Goal: Information Seeking & Learning: Learn about a topic

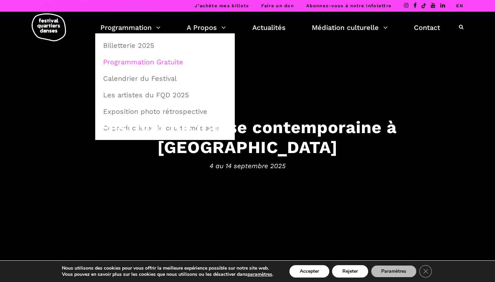
click at [137, 64] on link "Programmation Gratuite" at bounding box center [165, 62] width 132 height 16
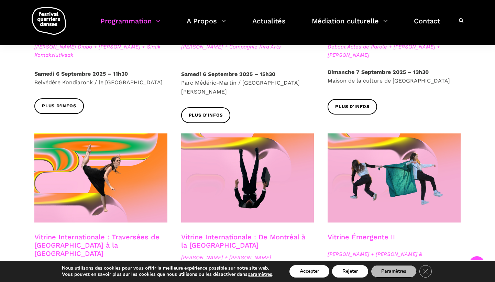
scroll to position [483, 0]
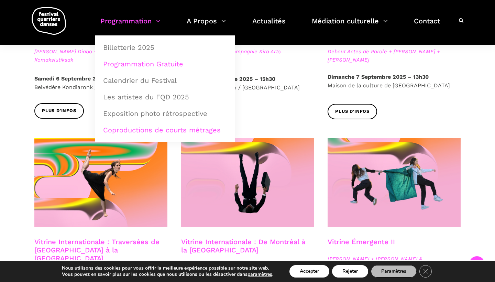
click at [168, 136] on link "Coproductions de courts métrages" at bounding box center [165, 130] width 132 height 16
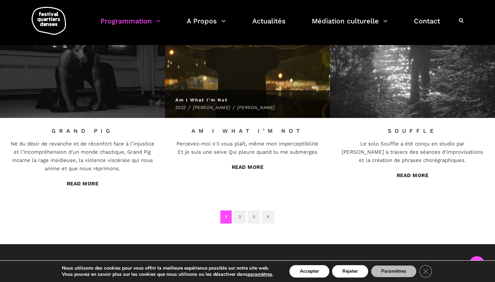
scroll to position [541, 0]
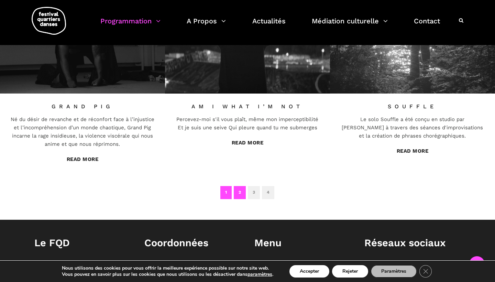
click at [238, 186] on link "2" at bounding box center [240, 192] width 12 height 13
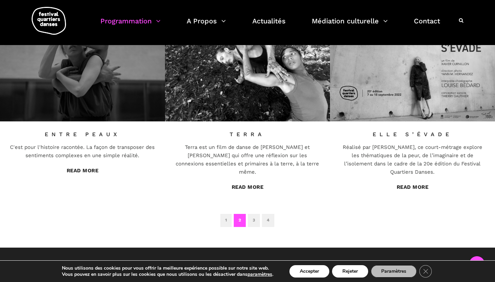
scroll to position [516, 0]
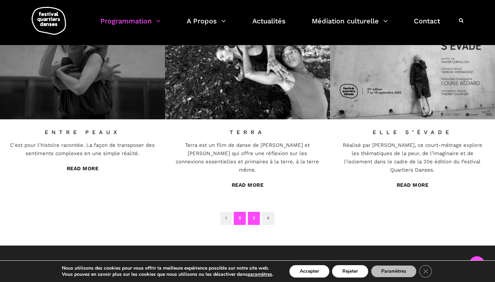
click at [257, 212] on link "3" at bounding box center [254, 218] width 12 height 13
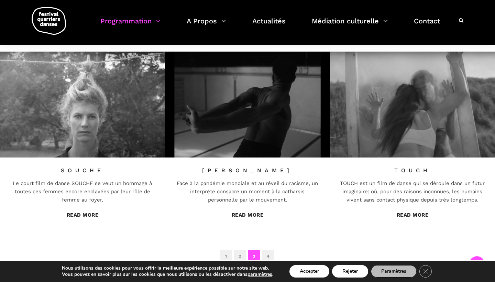
scroll to position [478, 0]
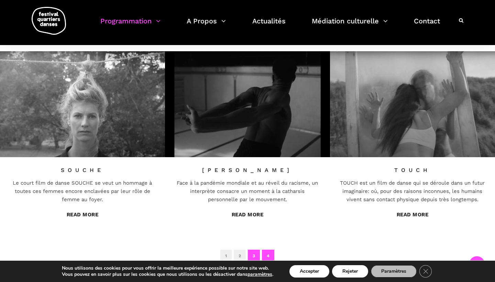
click at [273, 249] on link "4" at bounding box center [268, 255] width 12 height 13
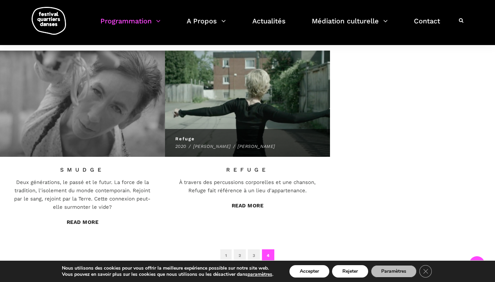
scroll to position [279, 0]
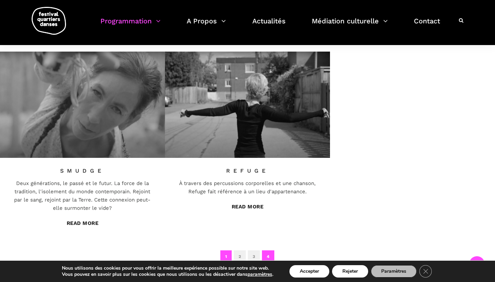
click at [226, 250] on link "1" at bounding box center [225, 256] width 11 height 13
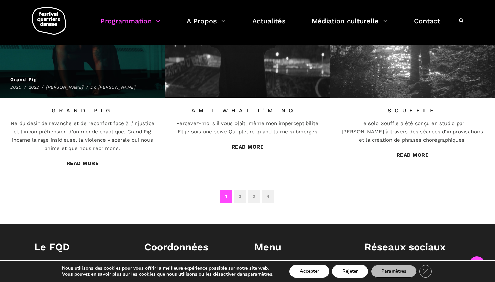
scroll to position [537, 0]
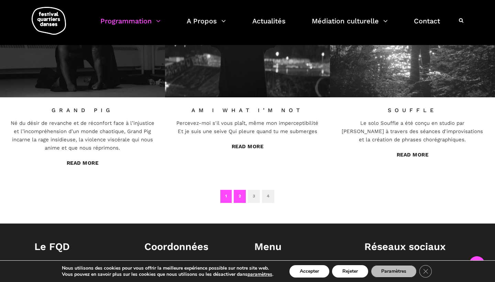
click at [241, 190] on link "2" at bounding box center [240, 196] width 12 height 13
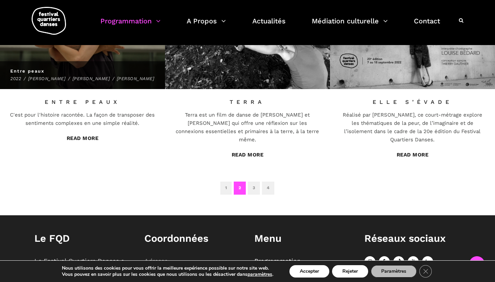
scroll to position [594, 0]
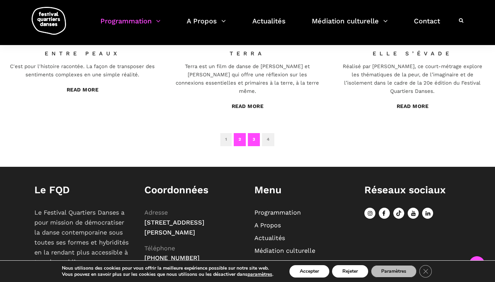
click at [259, 133] on link "3" at bounding box center [254, 139] width 12 height 13
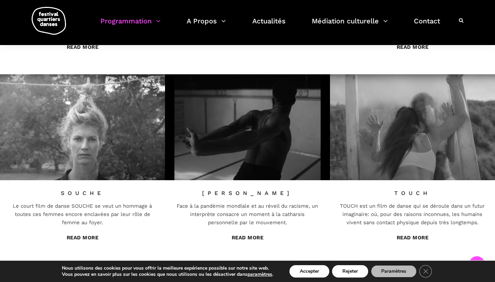
scroll to position [478, 0]
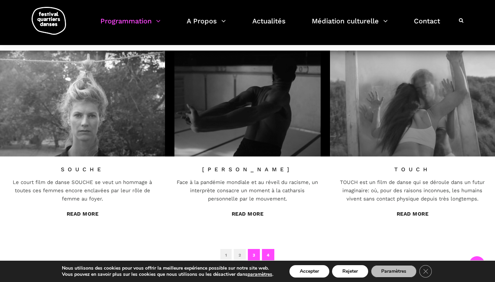
click at [268, 249] on link "4" at bounding box center [268, 255] width 12 height 13
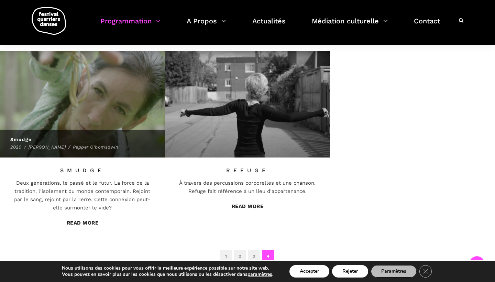
scroll to position [279, 0]
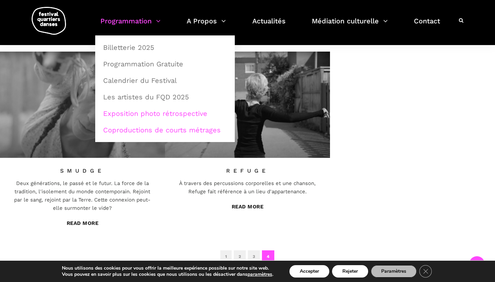
click at [160, 108] on link "Exposition photo rétrospective" at bounding box center [165, 113] width 132 height 16
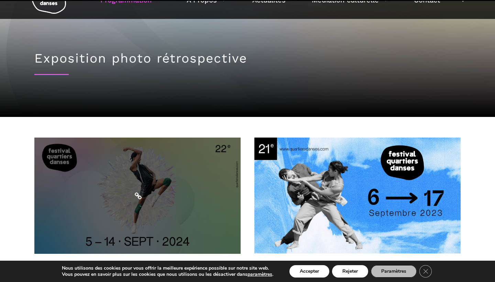
scroll to position [25, 0]
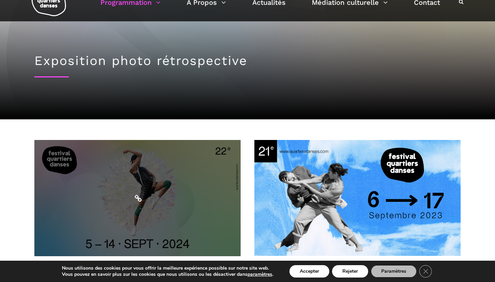
click at [202, 170] on span at bounding box center [137, 198] width 206 height 116
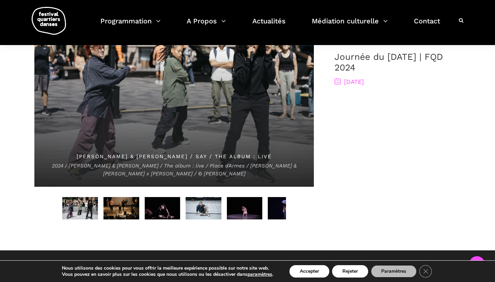
scroll to position [396, 0]
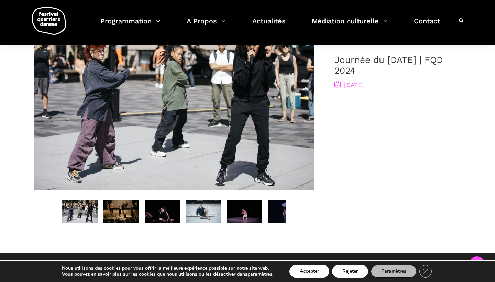
click at [125, 202] on img at bounding box center [121, 211] width 36 height 22
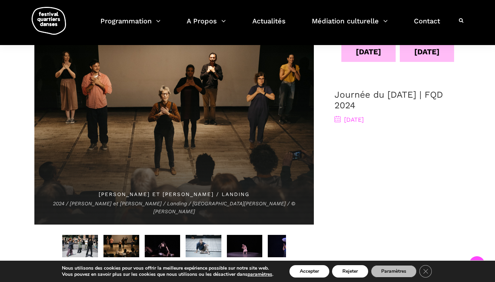
scroll to position [363, 0]
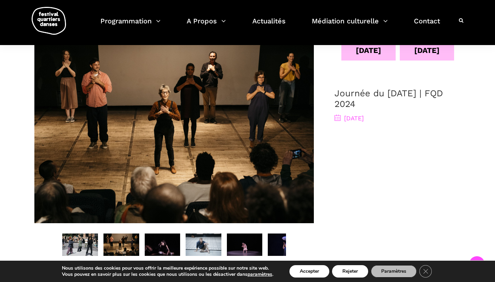
click at [161, 239] on img at bounding box center [163, 244] width 36 height 22
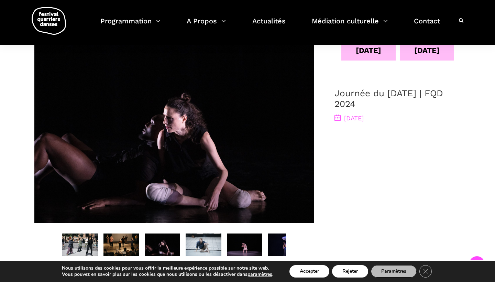
click at [198, 237] on img at bounding box center [203, 244] width 36 height 22
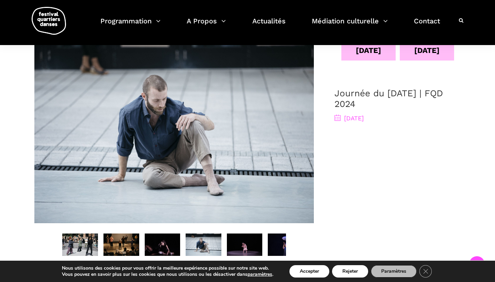
click at [240, 235] on img at bounding box center [245, 244] width 36 height 22
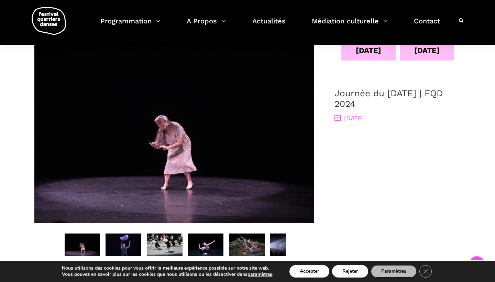
click at [167, 233] on img at bounding box center [165, 244] width 36 height 22
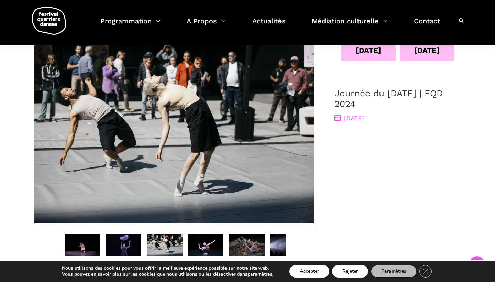
click at [194, 237] on img at bounding box center [206, 244] width 36 height 22
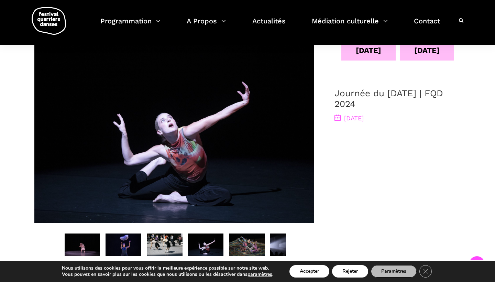
click at [250, 238] on img at bounding box center [247, 244] width 36 height 22
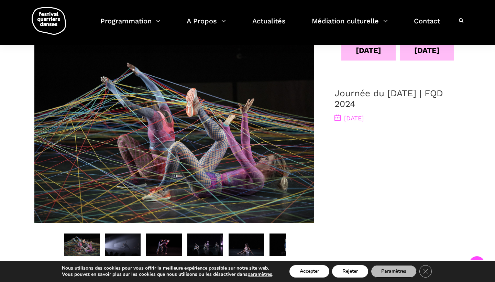
click at [206, 239] on img at bounding box center [205, 244] width 36 height 22
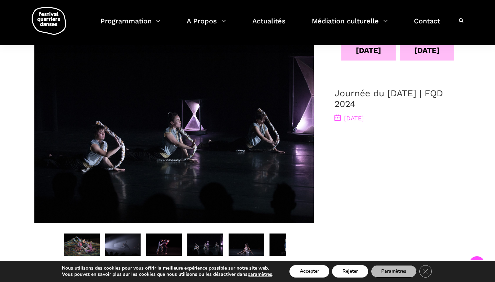
click at [206, 239] on img at bounding box center [205, 244] width 36 height 22
click at [238, 234] on img at bounding box center [246, 244] width 36 height 22
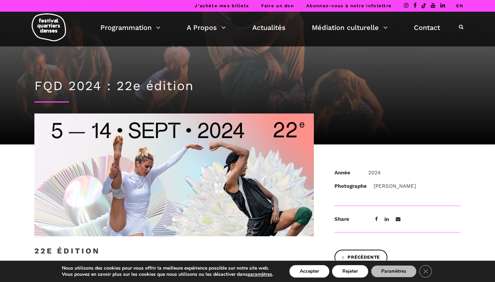
scroll to position [0, 0]
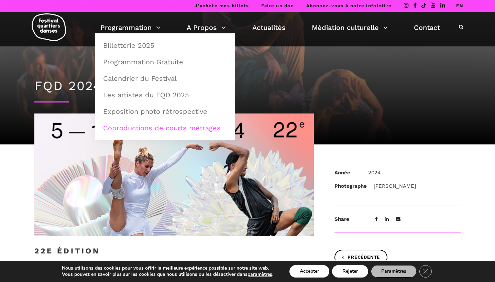
click at [145, 123] on link "Coproductions de courts métrages" at bounding box center [165, 128] width 132 height 16
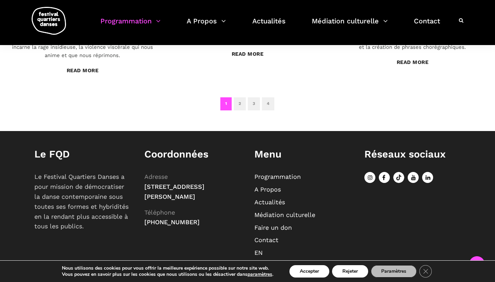
scroll to position [630, 0]
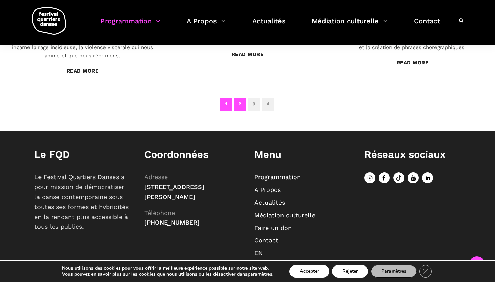
click at [237, 98] on link "2" at bounding box center [240, 104] width 12 height 13
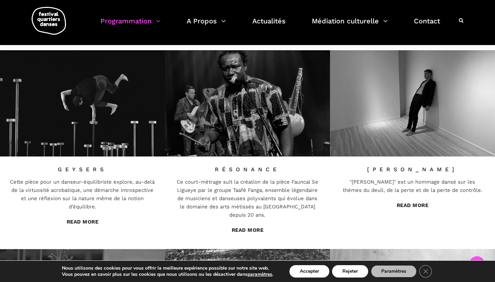
scroll to position [140, 0]
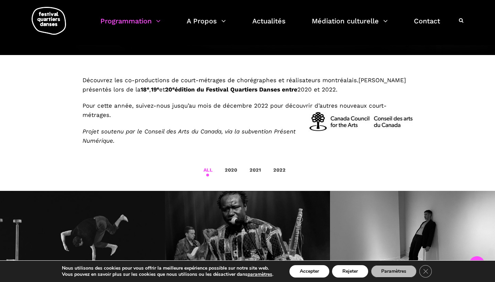
click at [197, 96] on div "Découvrez les co-productions de court-métrages de chorégraphes et réalisateurs …" at bounding box center [247, 111] width 330 height 70
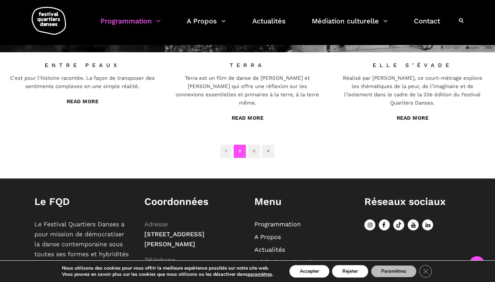
scroll to position [614, 0]
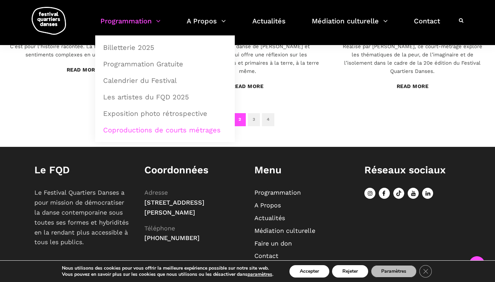
click at [150, 127] on link "Coproductions de courts métrages" at bounding box center [165, 130] width 132 height 16
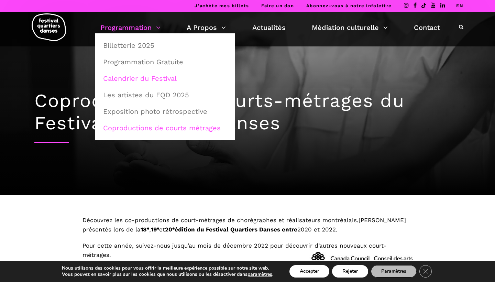
click at [160, 81] on link "Calendrier du Festival" at bounding box center [165, 78] width 132 height 16
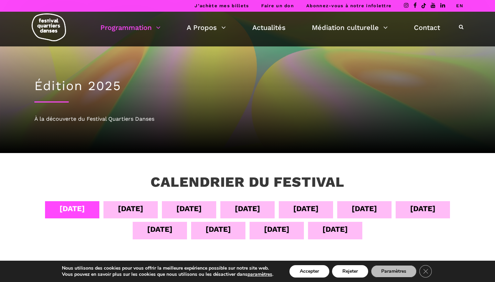
click at [311, 209] on div "08 sept" at bounding box center [305, 208] width 25 height 12
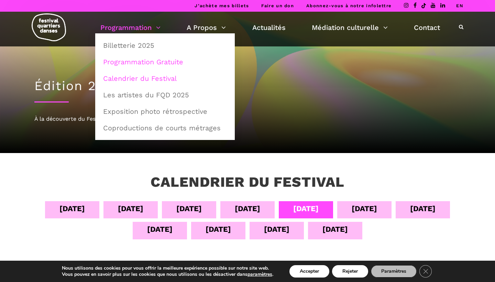
click at [163, 64] on link "Programmation Gratuite" at bounding box center [165, 62] width 132 height 16
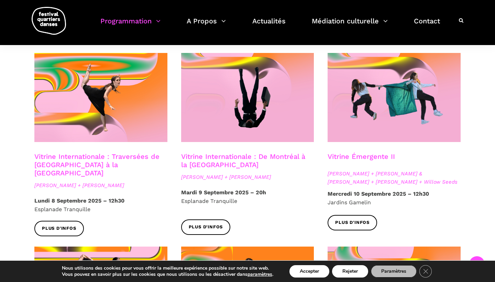
scroll to position [570, 0]
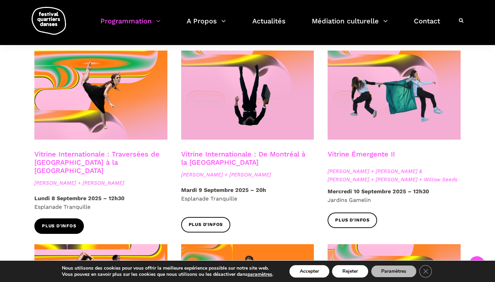
click at [66, 222] on span "Plus d'infos" at bounding box center [59, 225] width 34 height 7
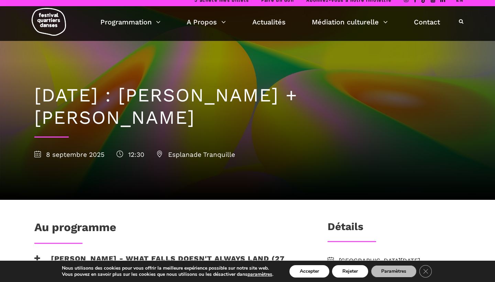
scroll to position [3, 0]
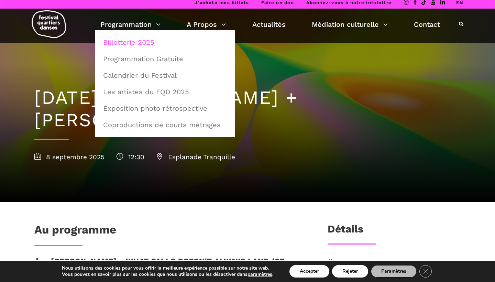
click at [149, 36] on link "Billetterie 2025" at bounding box center [165, 42] width 132 height 16
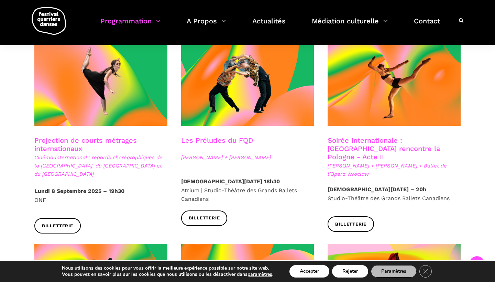
scroll to position [586, 0]
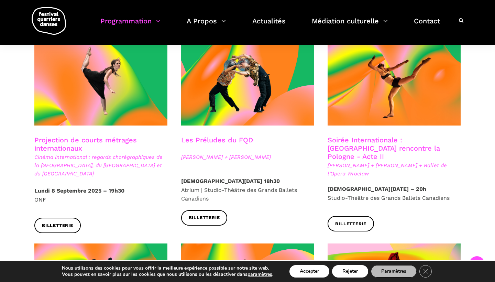
click at [129, 136] on h3 "Projection de courts métrages internationaux" at bounding box center [100, 144] width 133 height 17
click at [59, 217] on link "Billetterie" at bounding box center [57, 224] width 46 height 15
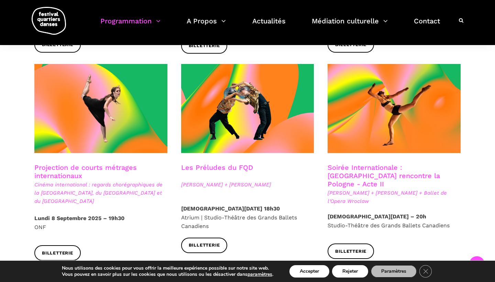
scroll to position [557, 0]
